Goal: Task Accomplishment & Management: Manage account settings

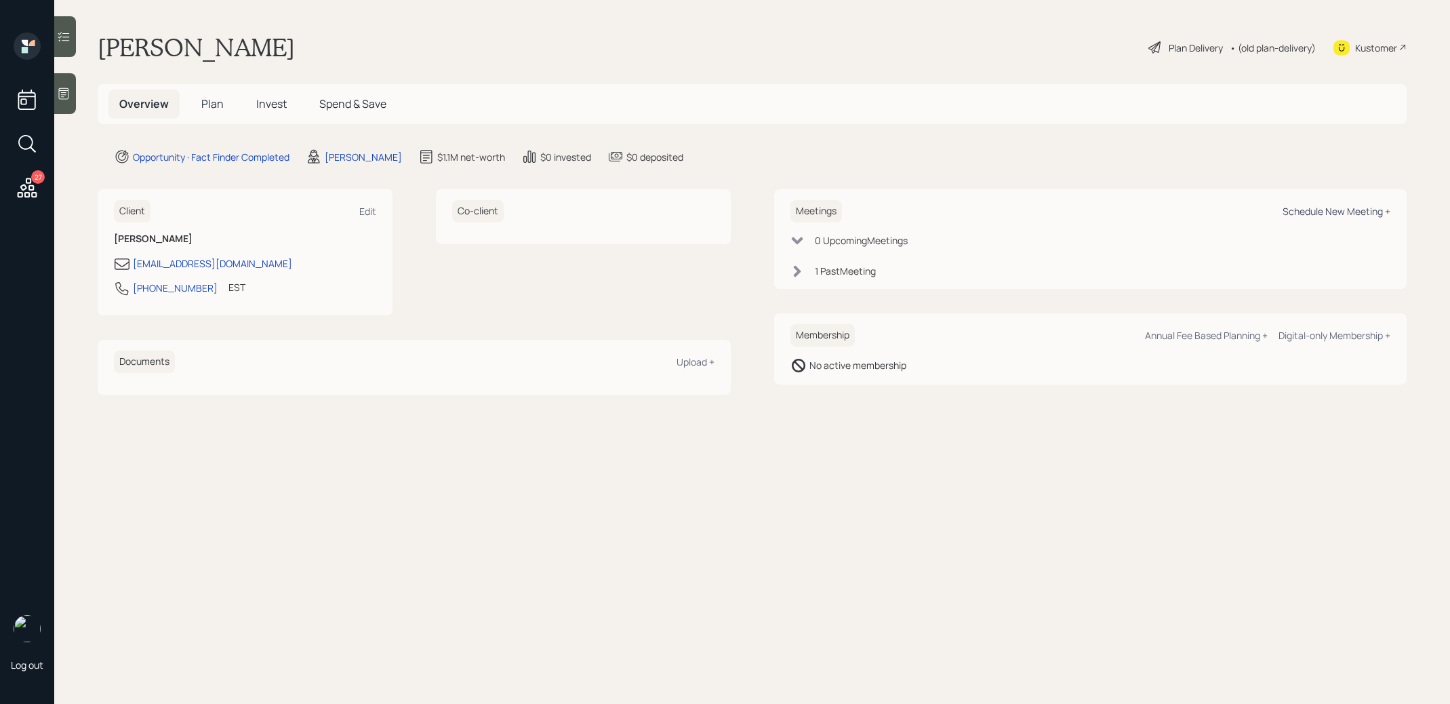
click at [1330, 212] on div "Schedule New Meeting +" at bounding box center [1336, 211] width 108 height 13
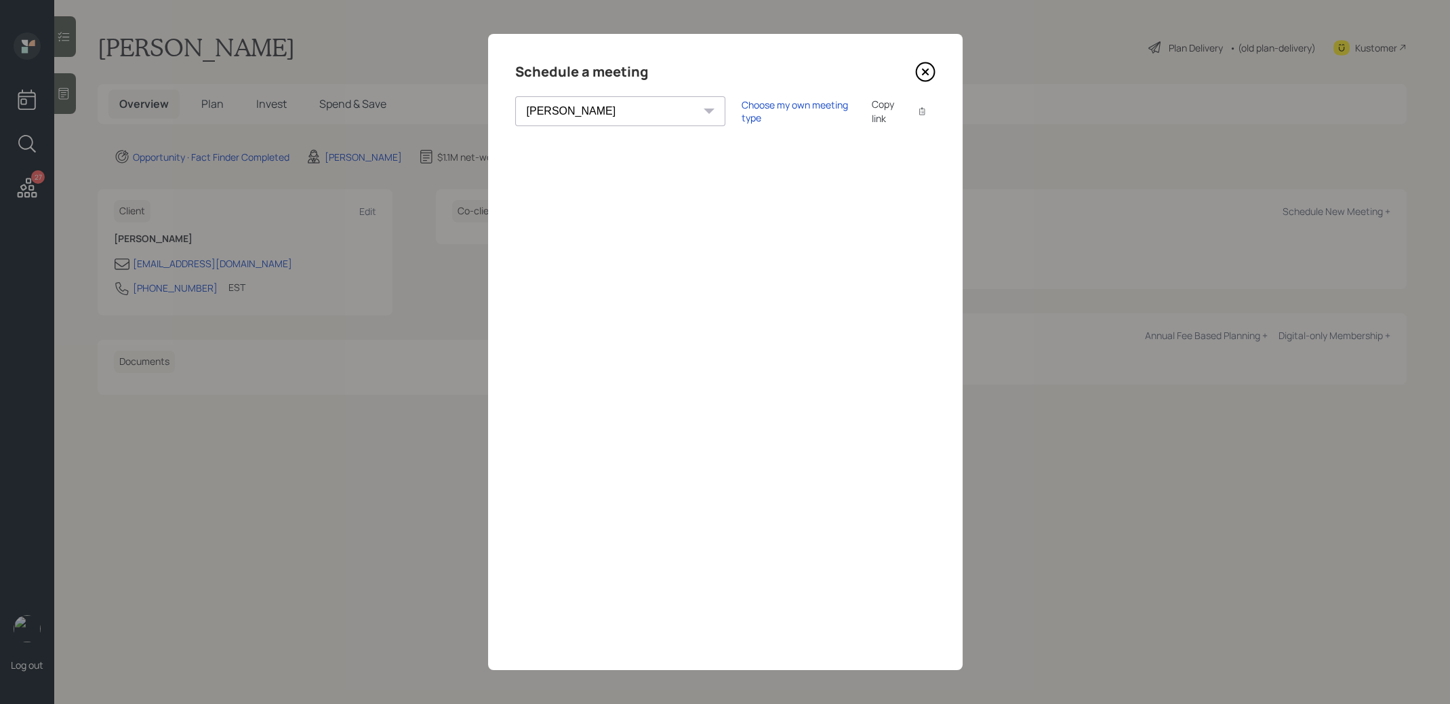
click at [579, 108] on select "Theresa Spinello Matthew Burke Aleksandra Szegda Eitan Bar-David Ian Yamey Trev…" at bounding box center [620, 111] width 210 height 30
select select "8b79112e-3cfb-44f9-89e7-15267fe946c1"
click at [741, 113] on div "Choose my own meeting type" at bounding box center [798, 111] width 114 height 26
click at [926, 70] on icon at bounding box center [924, 71] width 5 height 5
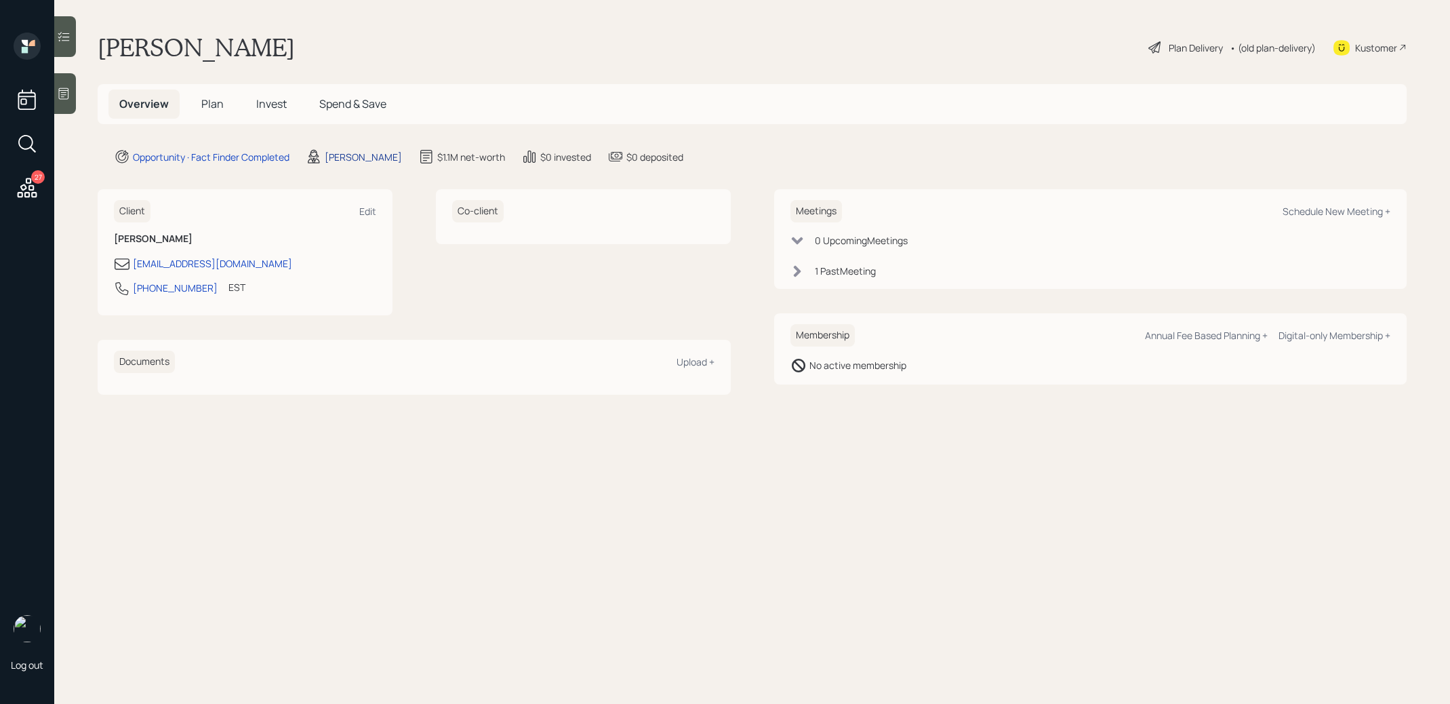
click at [373, 157] on div "Jonah Coleman" at bounding box center [363, 157] width 77 height 14
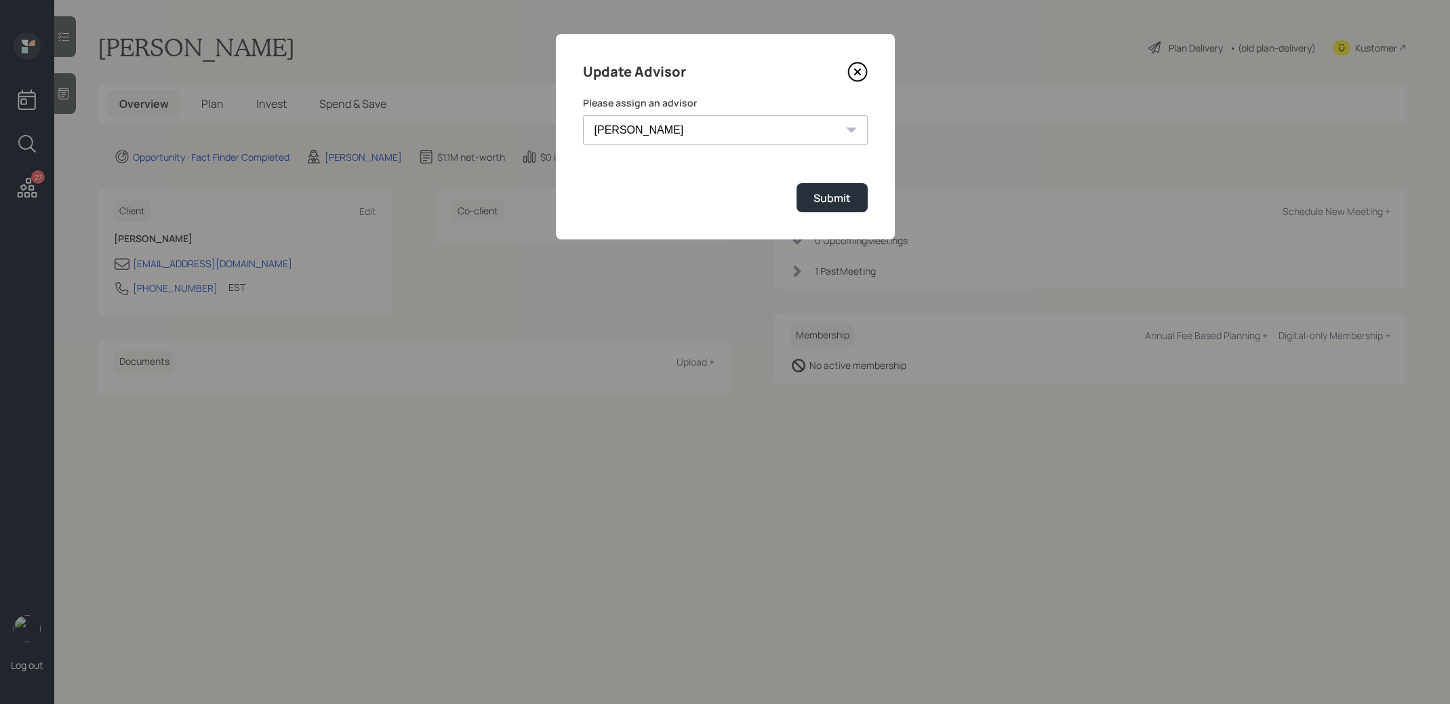
click at [700, 127] on select "Jonah Coleman Tyler End Michael Russo Treva Nostdahl Eric Schwartz James DiStas…" at bounding box center [725, 130] width 285 height 30
select select "8b79112e-3cfb-44f9-89e7-15267fe946c1"
click at [838, 195] on div "Submit" at bounding box center [831, 197] width 37 height 15
